Goal: Obtain resource: Download file/media

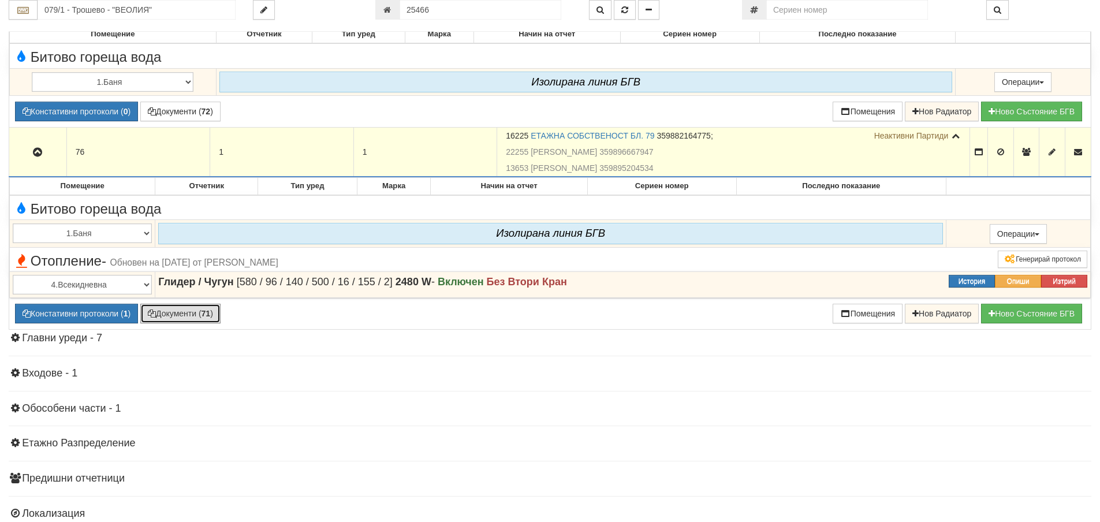
scroll to position [1674, 0]
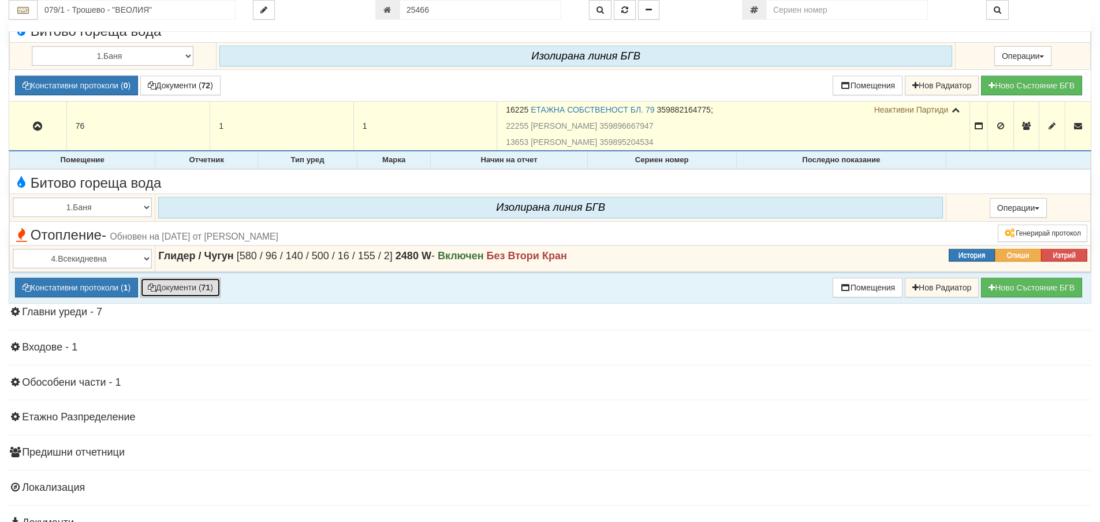
click at [189, 287] on button "Документи ( 71 )" at bounding box center [180, 288] width 80 height 20
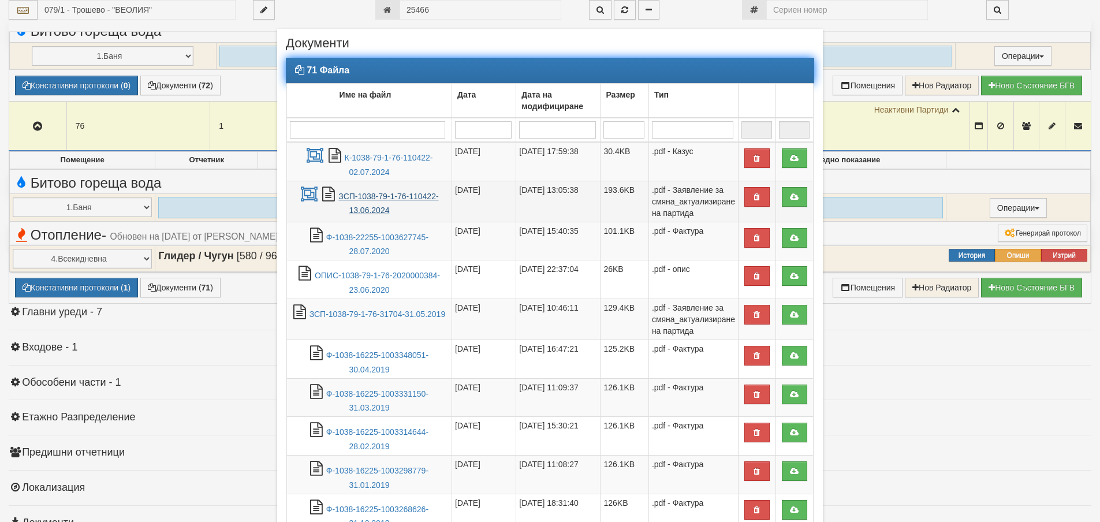
click at [399, 195] on link "ЗСП-1038-79-1-76-110422-13.06.2024" at bounding box center [388, 204] width 100 height 24
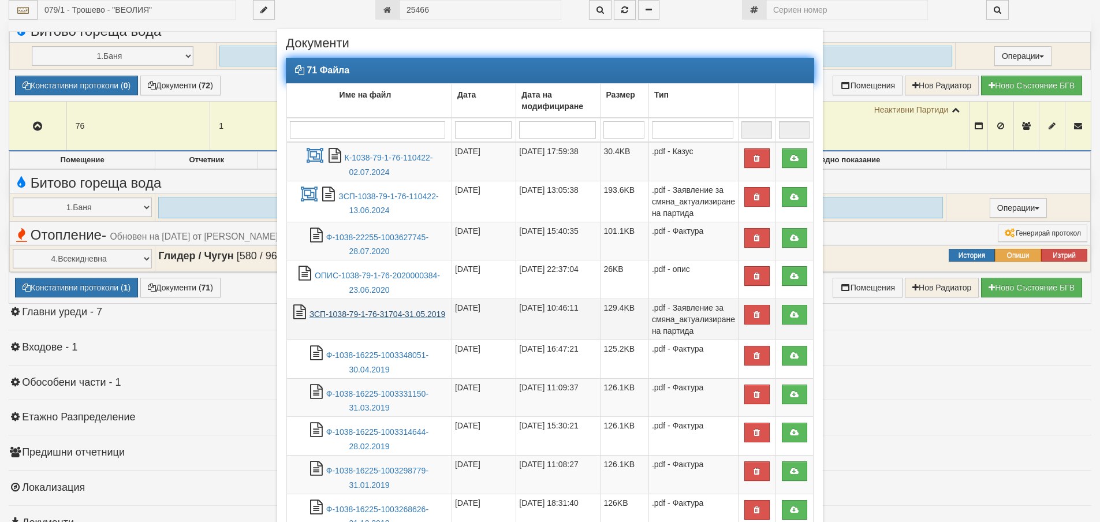
click at [391, 318] on link "ЗСП-1038-79-1-76-31704-31.05.2019" at bounding box center [377, 313] width 136 height 9
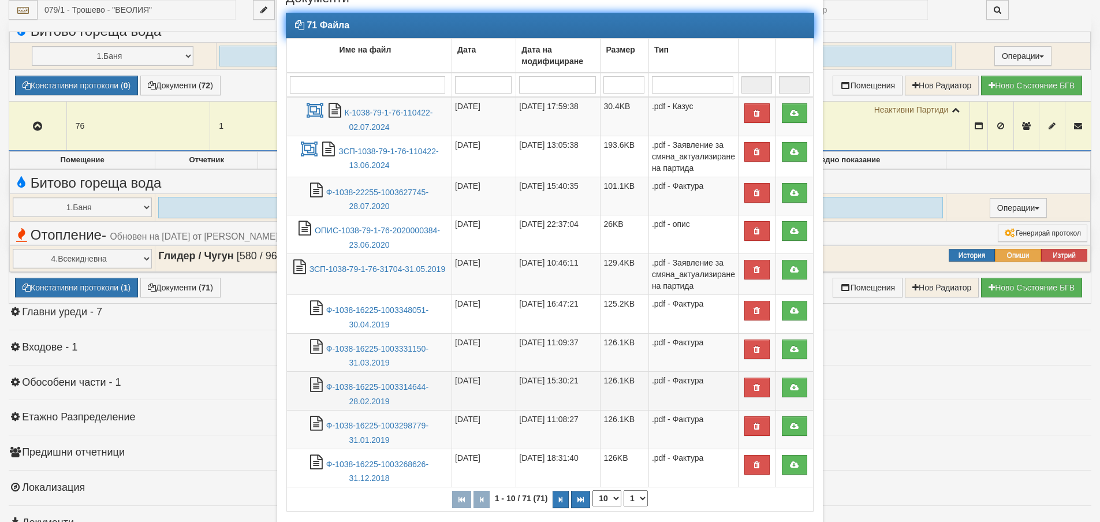
scroll to position [129, 0]
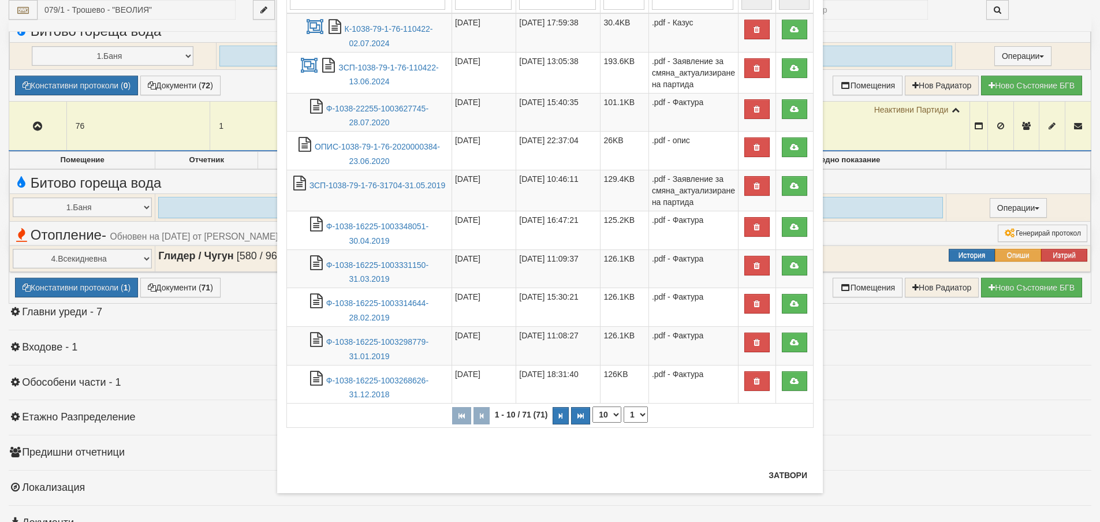
click at [612, 413] on select "10 20 30 40" at bounding box center [606, 414] width 29 height 16
select select "40"
click at [592, 423] on select "10 20 30 40" at bounding box center [606, 414] width 29 height 16
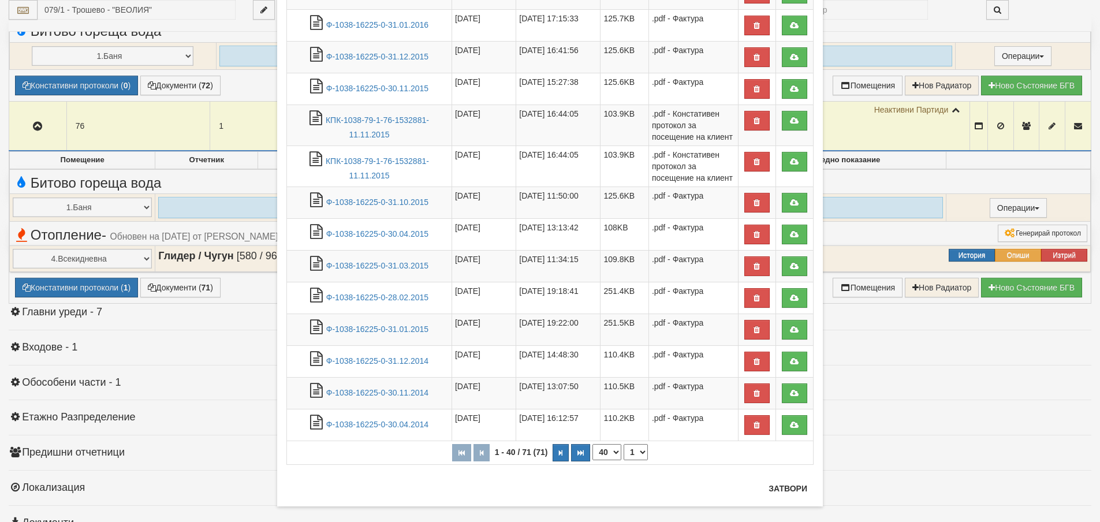
scroll to position [1155, 0]
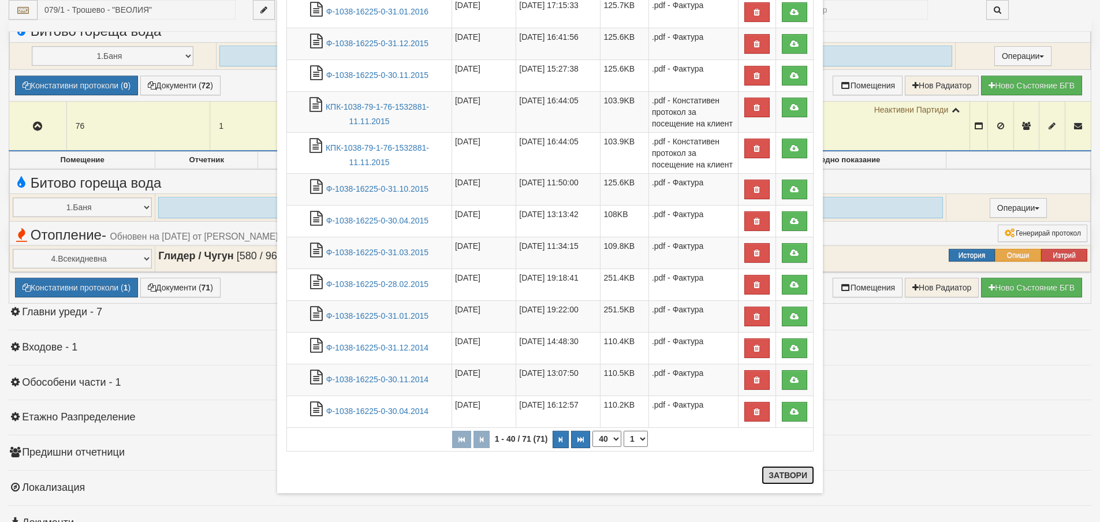
click at [791, 473] on button "Затвори" at bounding box center [787, 475] width 53 height 18
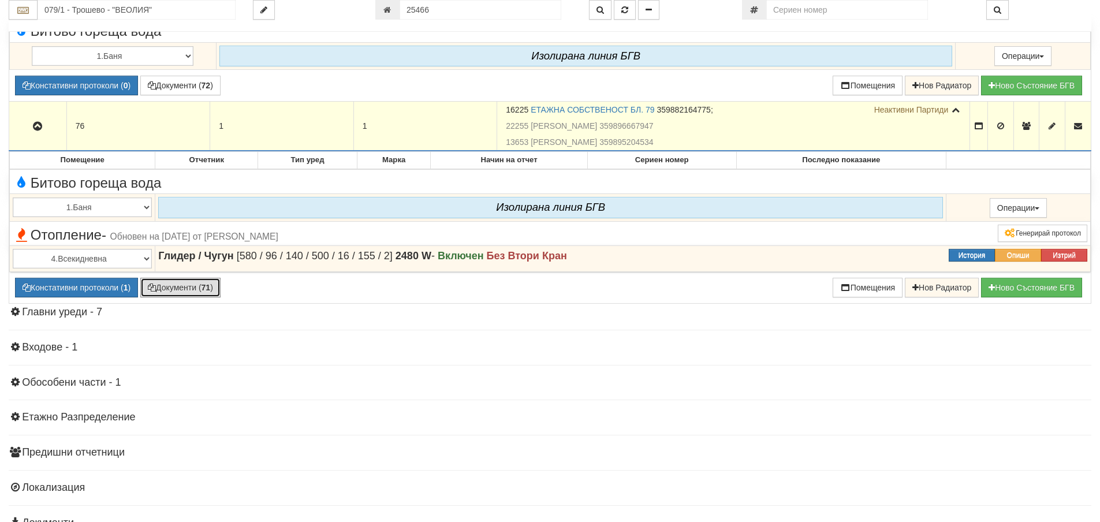
scroll to position [1616, 0]
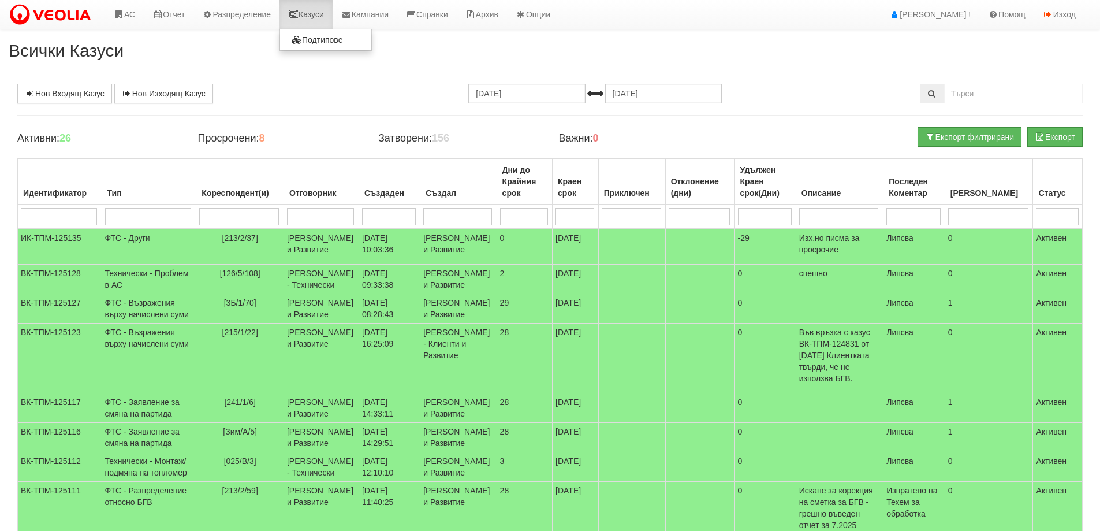
click at [321, 16] on link "Казуси" at bounding box center [305, 14] width 53 height 29
click at [138, 294] on td "Технически - Проблем в АС" at bounding box center [149, 278] width 95 height 29
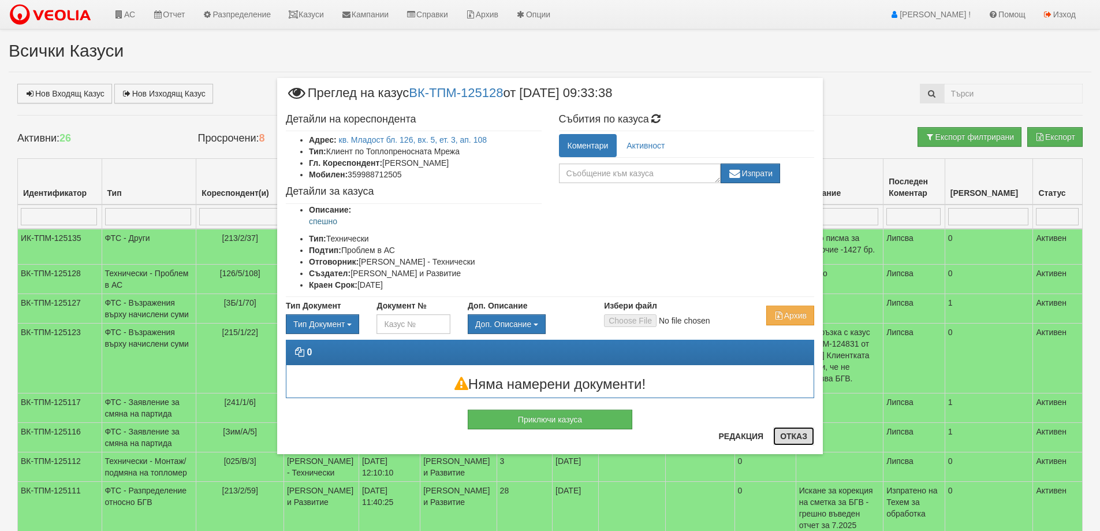
click at [804, 437] on button "Отказ" at bounding box center [793, 436] width 41 height 18
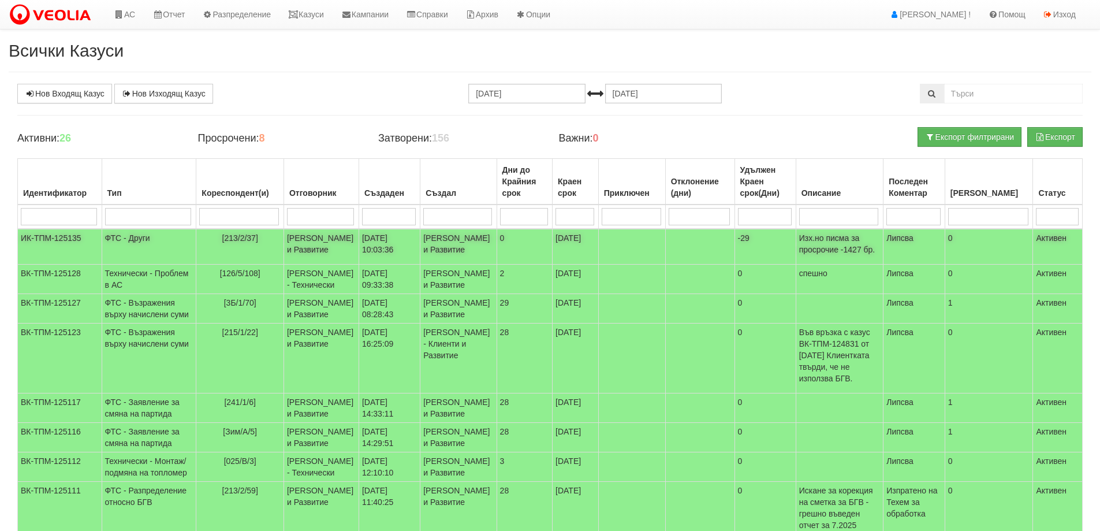
click at [137, 239] on td "ФТС - Други" at bounding box center [149, 247] width 95 height 36
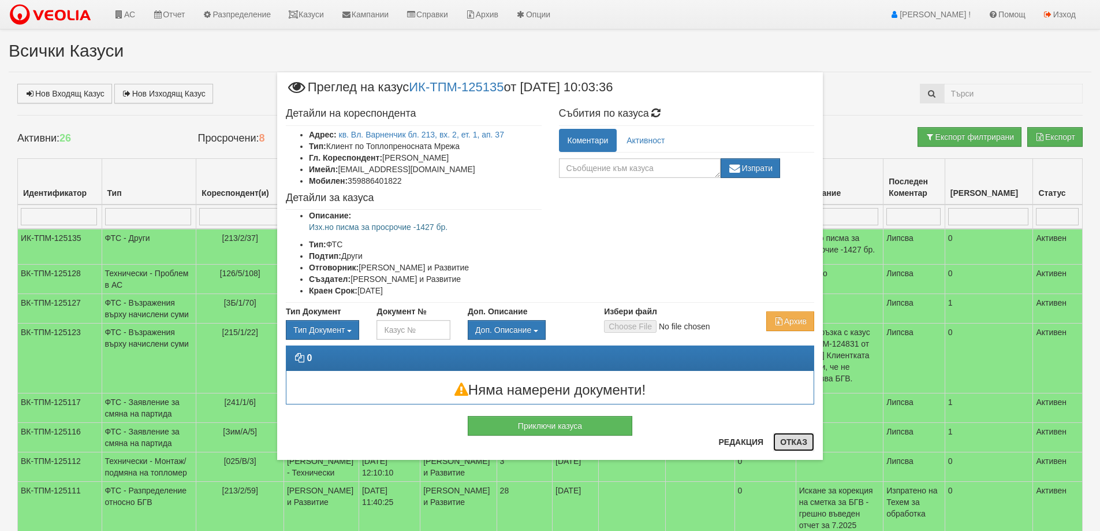
click at [797, 441] on button "Отказ" at bounding box center [793, 441] width 41 height 18
